Goal: Information Seeking & Learning: Learn about a topic

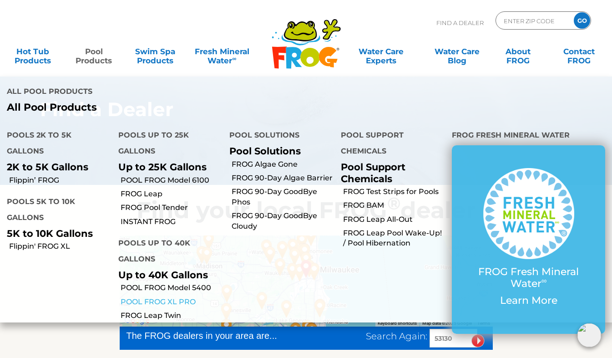
click at [172, 297] on link "POOL FROG XL PRO" at bounding box center [172, 302] width 102 height 10
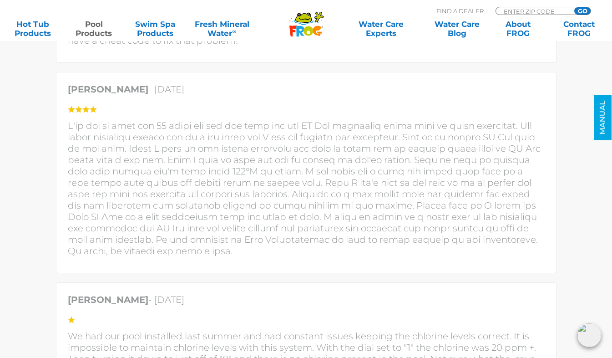
scroll to position [2413, 0]
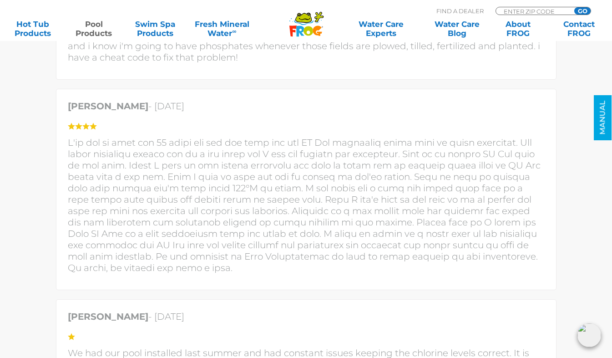
click at [588, 336] on img at bounding box center [590, 335] width 24 height 24
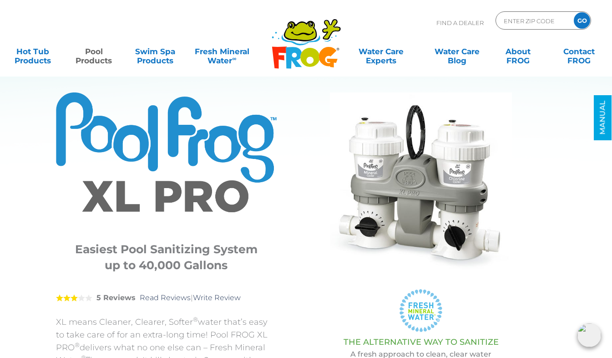
scroll to position [0, 0]
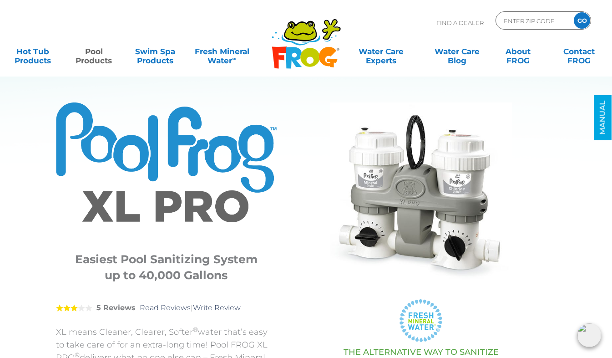
click at [506, 139] on img at bounding box center [421, 193] width 182 height 182
